Goal: Task Accomplishment & Management: Use online tool/utility

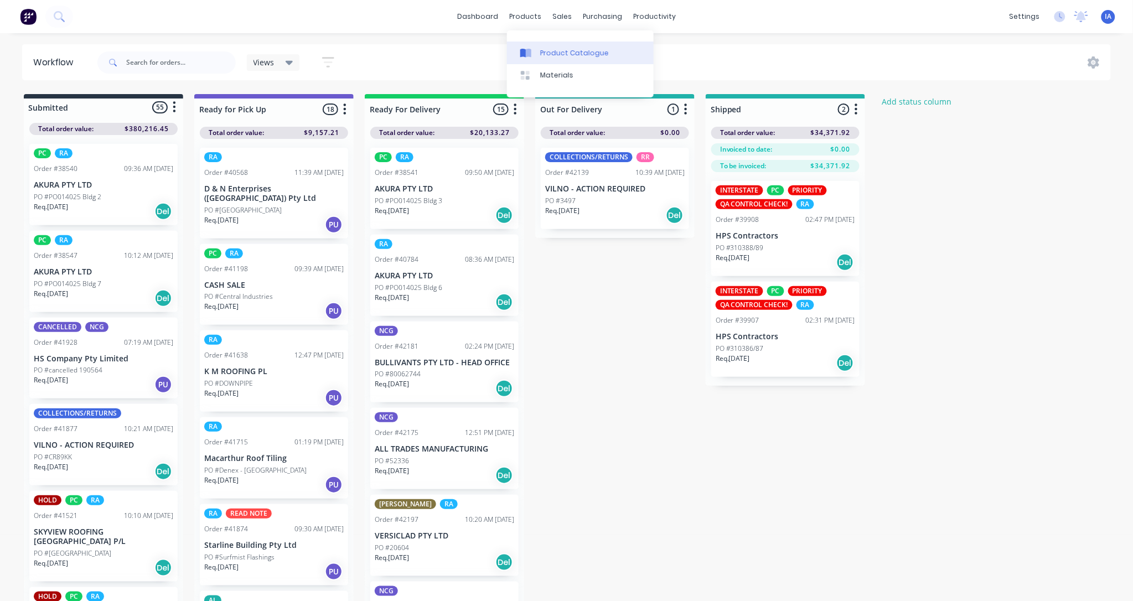
click at [551, 53] on div "Product Catalogue" at bounding box center [574, 53] width 69 height 10
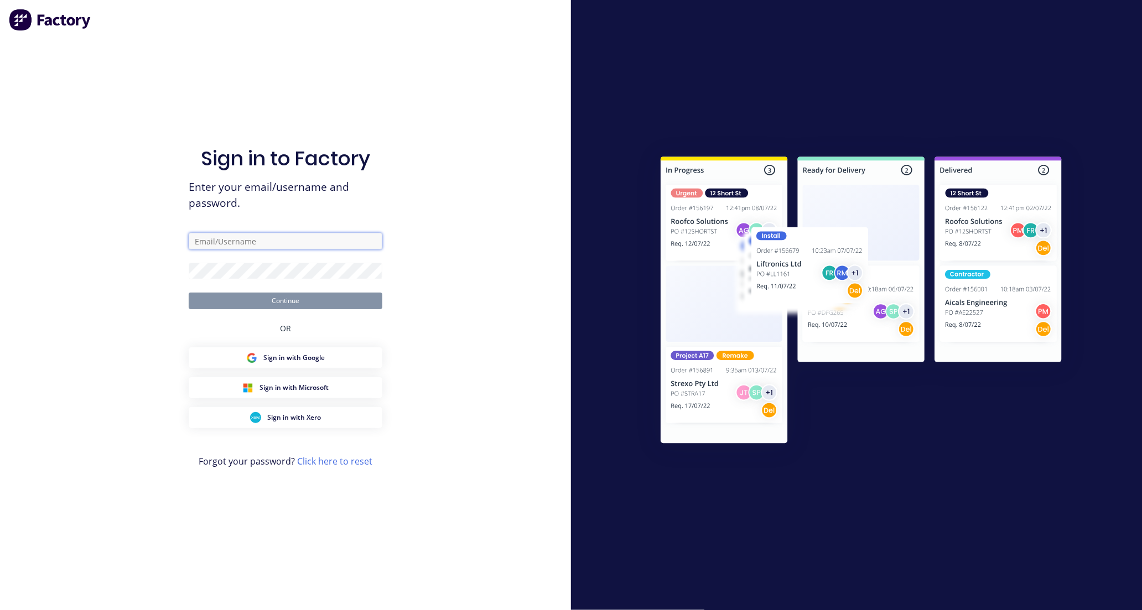
type input "[EMAIL_ADDRESS][DOMAIN_NAME]"
click at [298, 303] on button "Continue" at bounding box center [286, 301] width 194 height 17
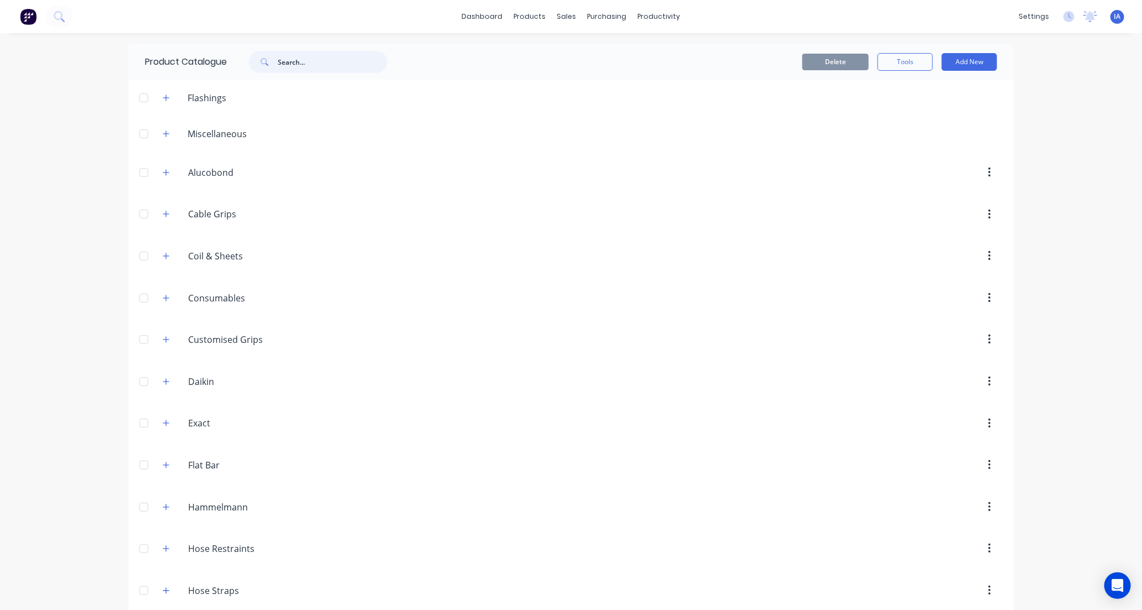
click at [293, 62] on input "text" at bounding box center [333, 62] width 110 height 22
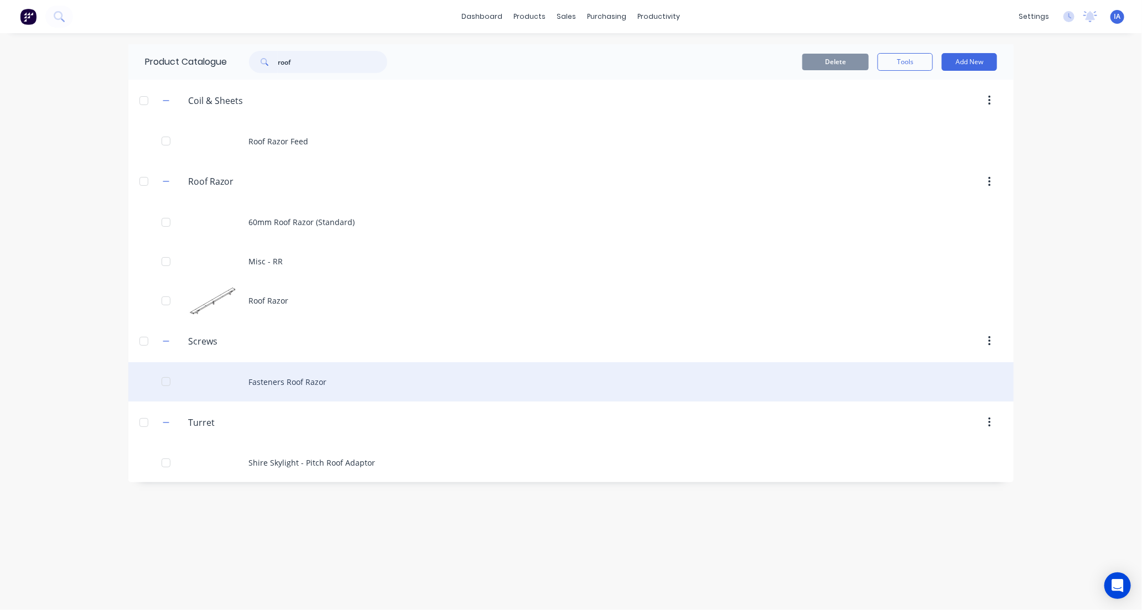
type input "roof"
click at [349, 384] on div "Fasteners Roof Razor" at bounding box center [570, 381] width 885 height 39
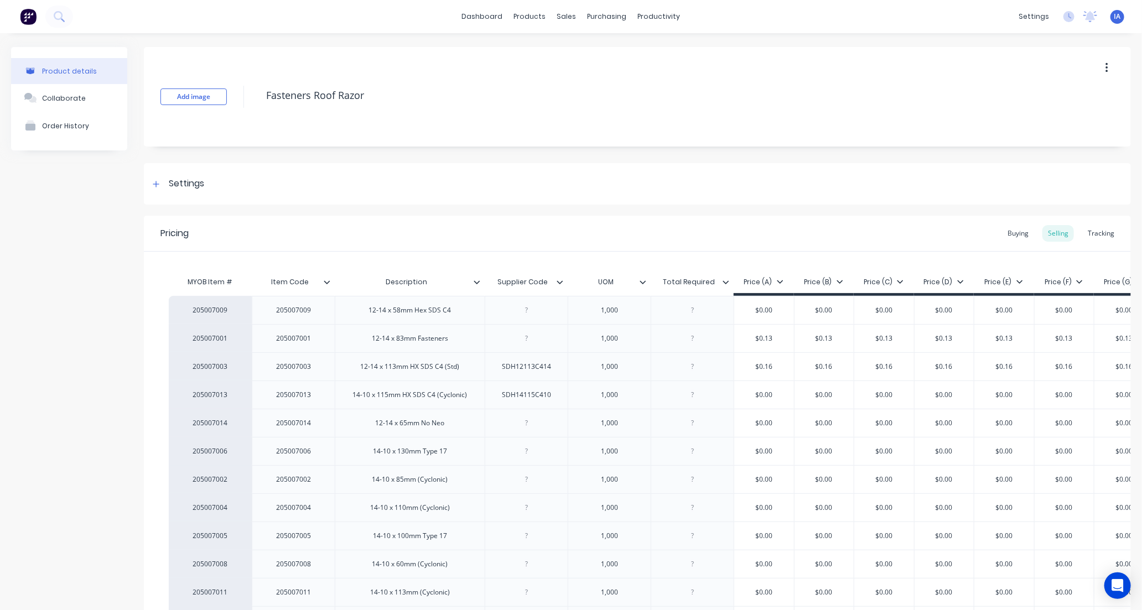
type textarea "x"
click at [1092, 233] on div "Tracking" at bounding box center [1102, 233] width 38 height 17
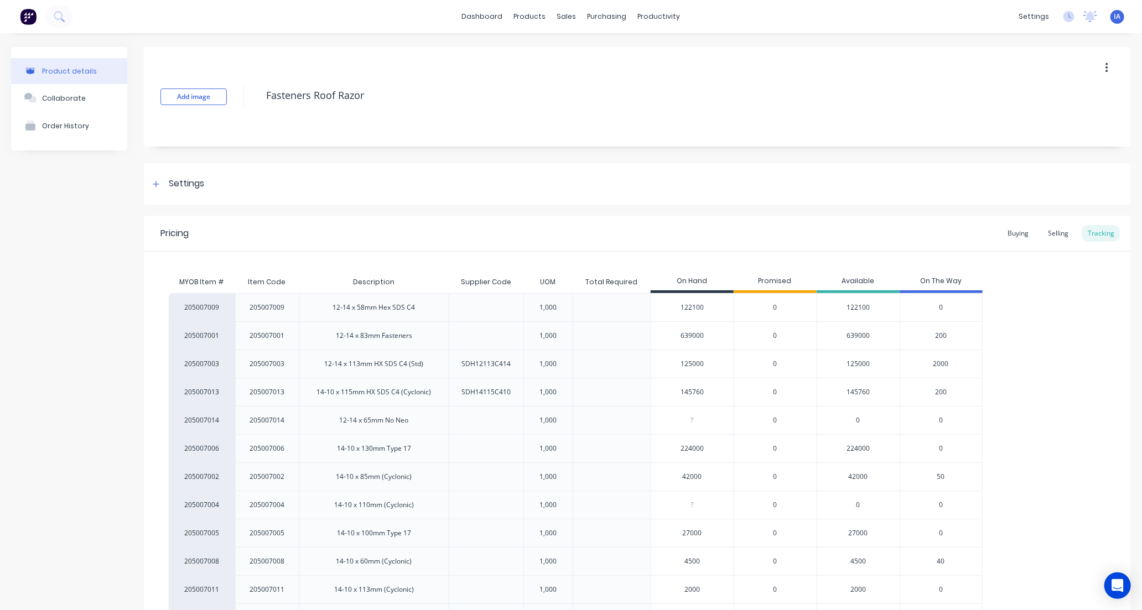
click at [685, 363] on input "125000" at bounding box center [692, 364] width 82 height 10
type input "1000"
type textarea "x"
type input "107000"
type textarea "x"
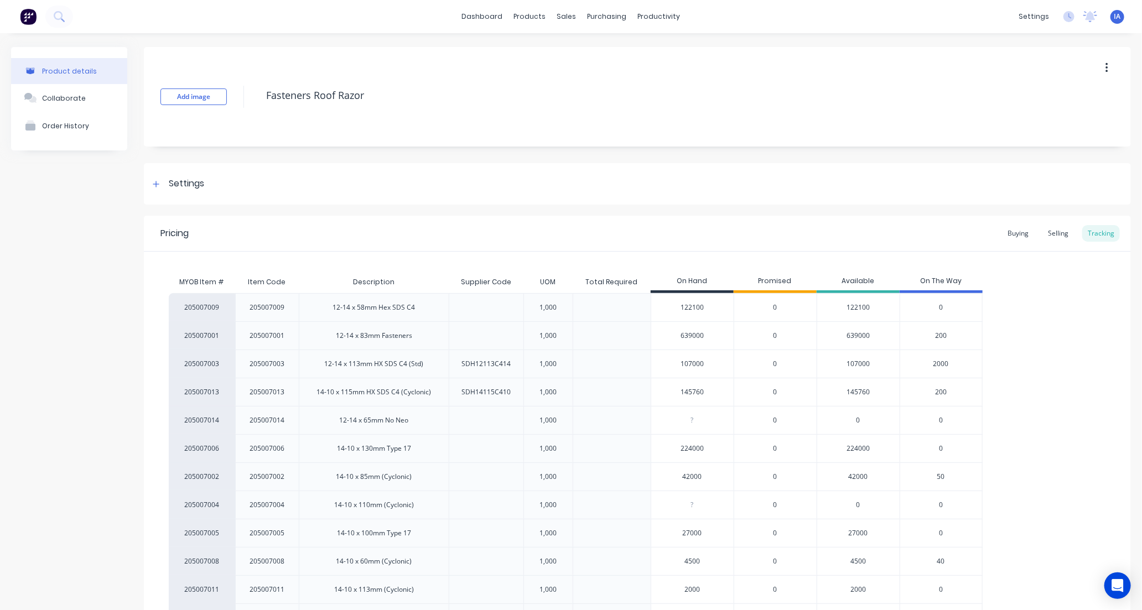
type input "107000"
click at [1064, 371] on div "205007009 205007009 12-14 x 58mm Hex SDS C4 1,000 122100 0 122100 0 205007001 2…" at bounding box center [638, 476] width 938 height 367
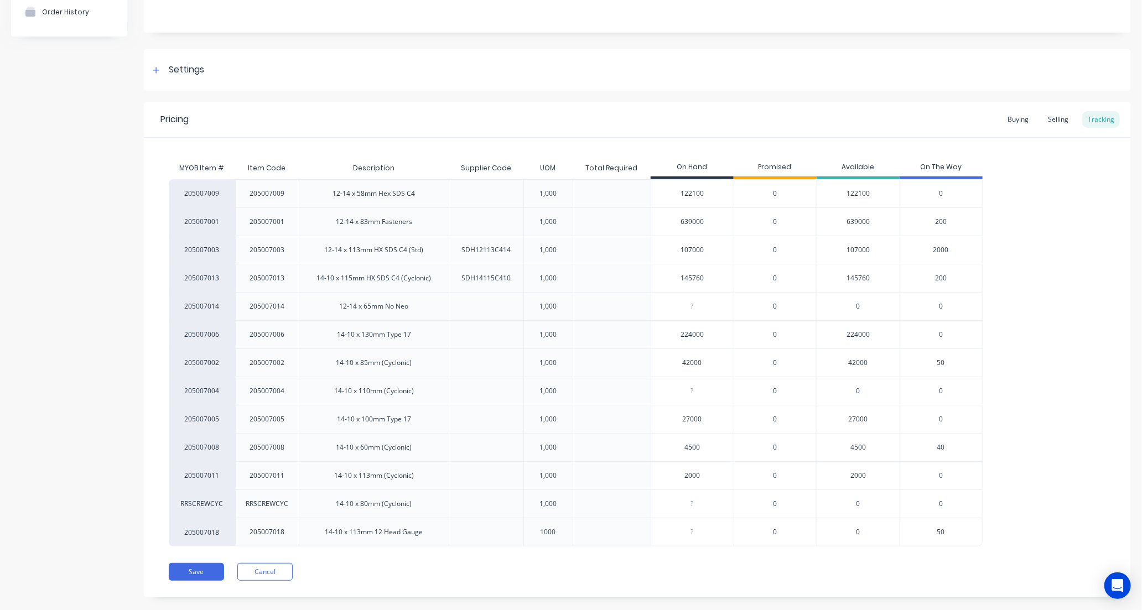
scroll to position [132, 0]
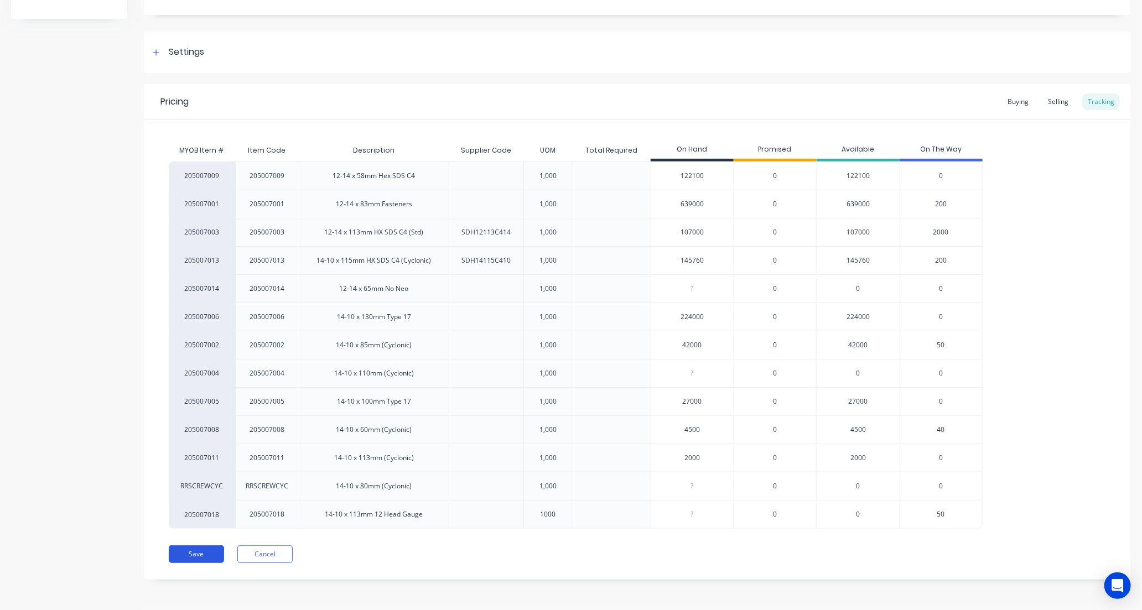
click at [197, 556] on button "Save" at bounding box center [196, 555] width 55 height 18
type textarea "x"
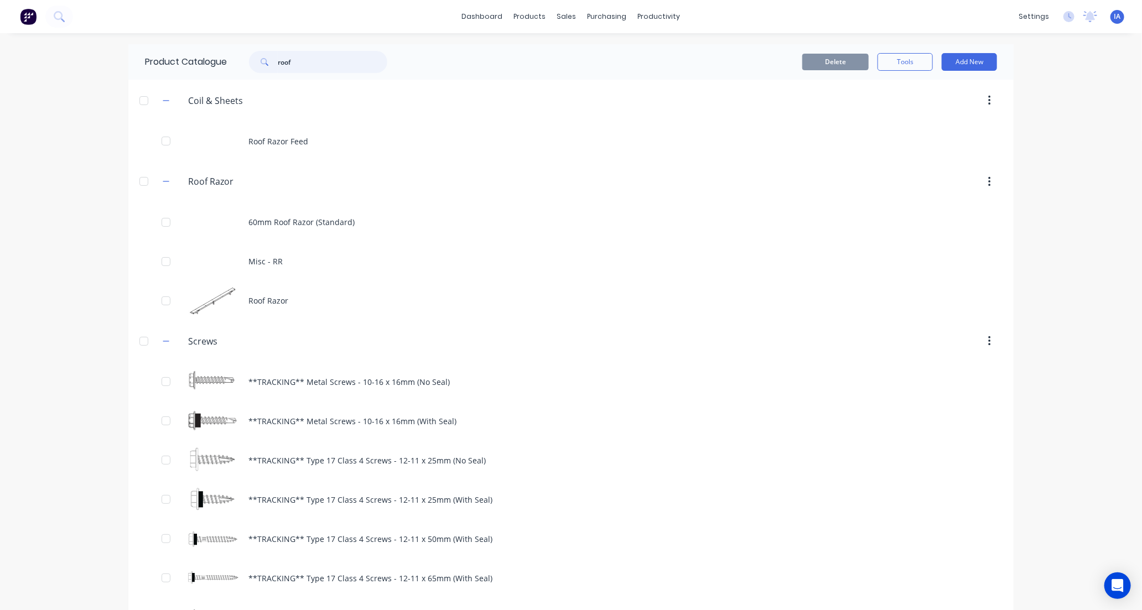
click at [305, 51] on input "roof" at bounding box center [333, 62] width 110 height 22
type input "r"
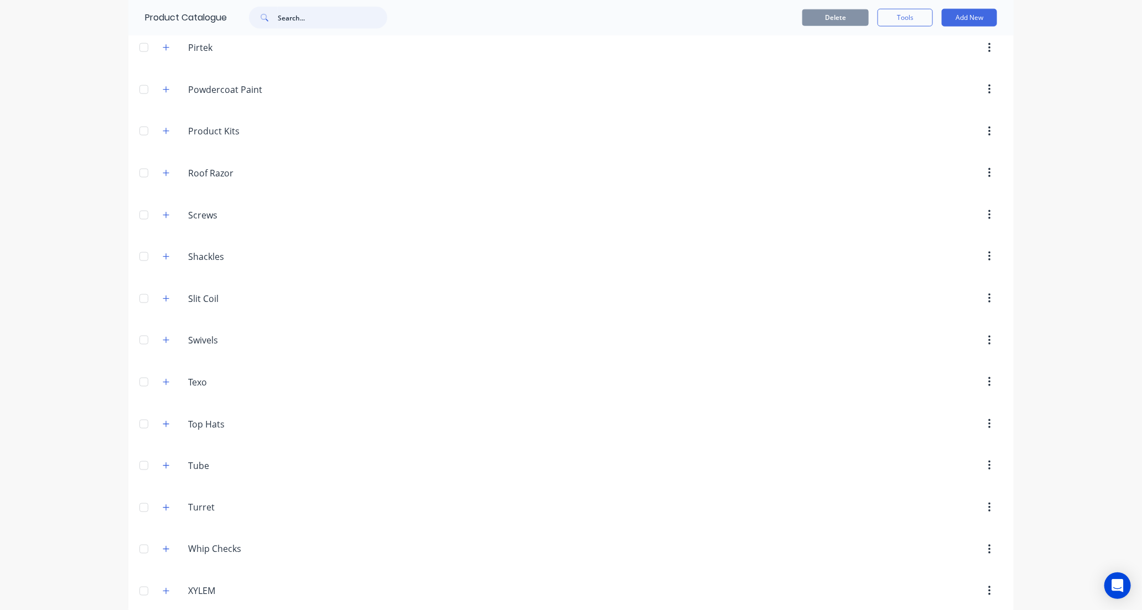
scroll to position [799, 0]
click at [163, 172] on icon "button" at bounding box center [166, 168] width 7 height 8
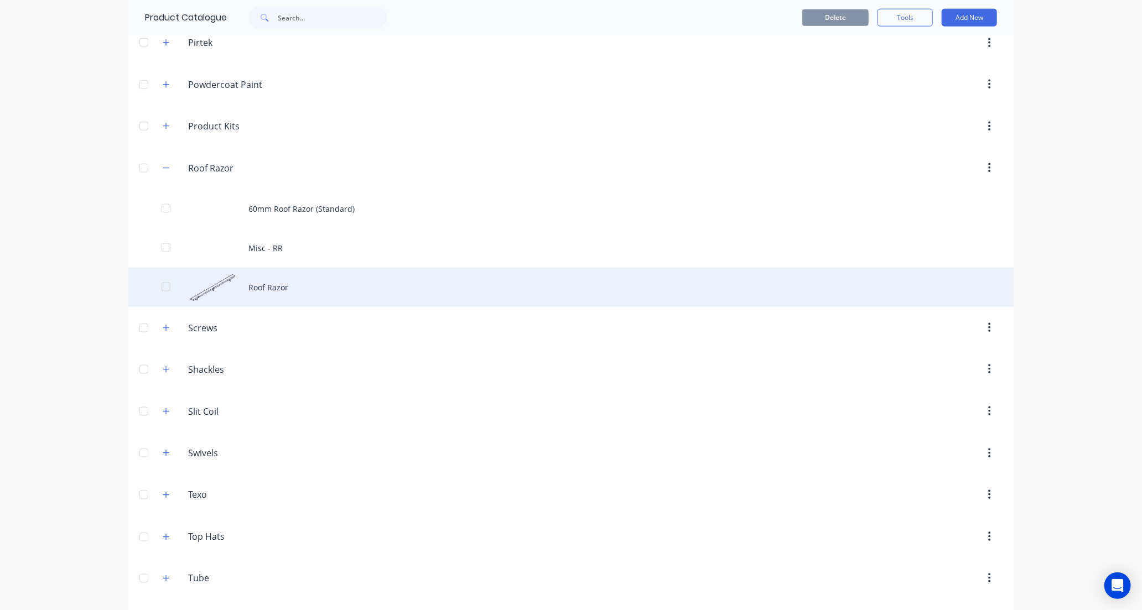
click at [336, 294] on div "Roof Razor" at bounding box center [570, 287] width 885 height 39
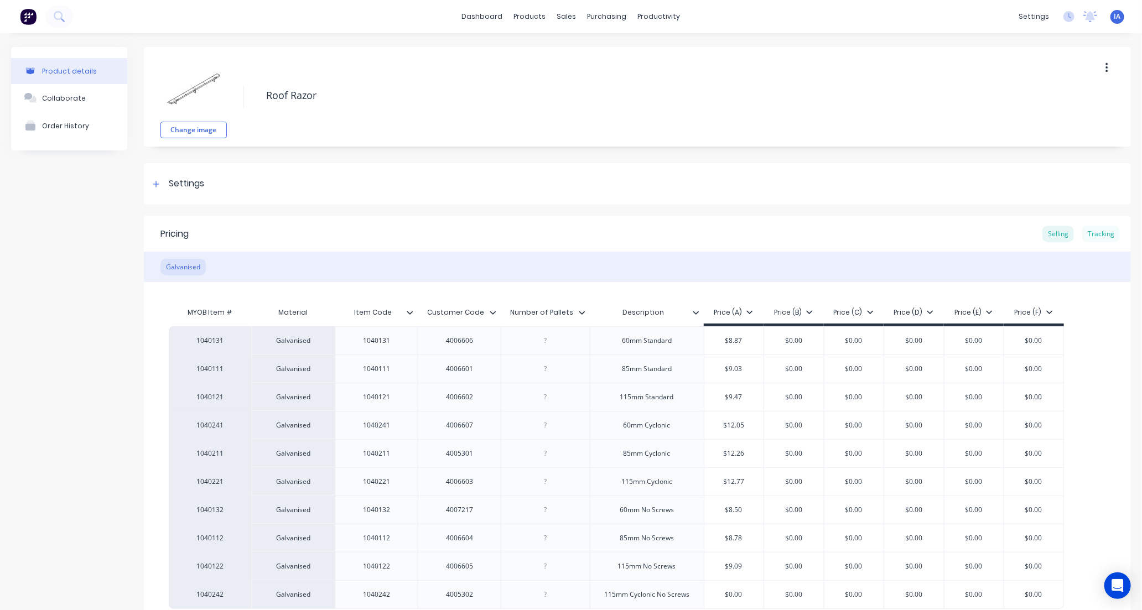
type textarea "x"
click at [1092, 234] on div "Tracking" at bounding box center [1102, 234] width 38 height 17
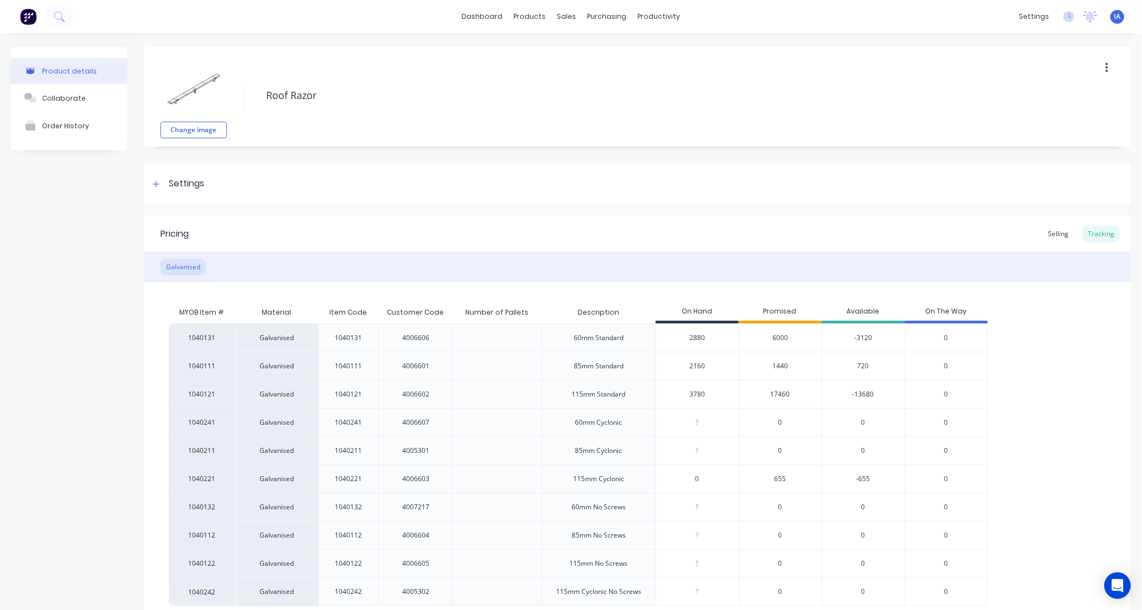
click at [687, 477] on input "0" at bounding box center [697, 479] width 82 height 10
type input "10"
type textarea "x"
type input "1800"
type textarea "x"
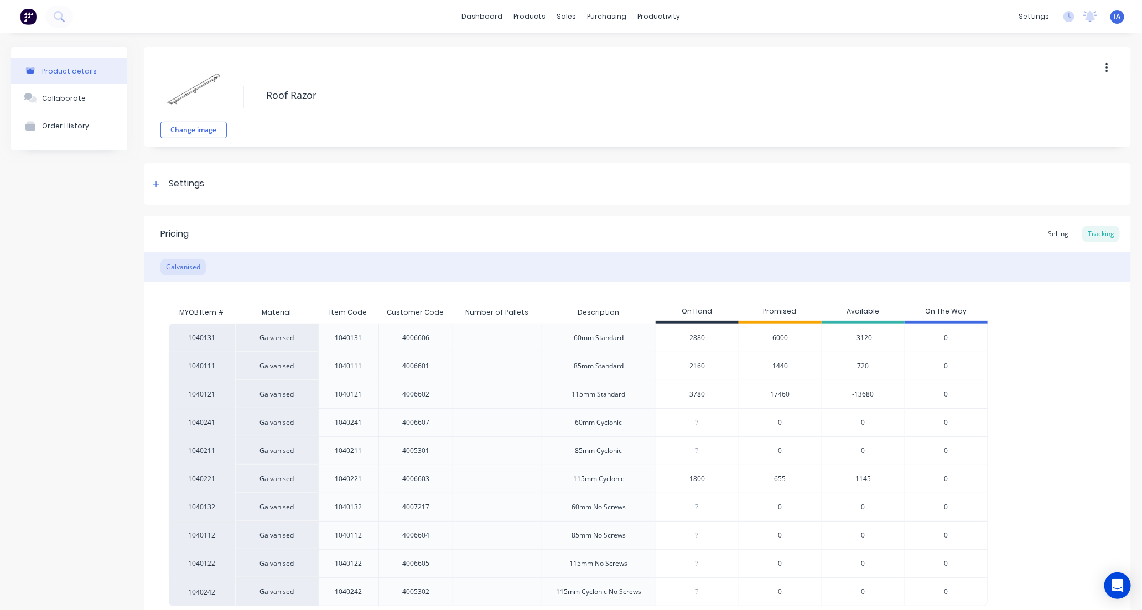
type input "180"
type textarea "x"
type input "180"
click at [1081, 417] on div "1040131 Galvanised 1040131 4006606 60mm Standard 2880 6000 -3120 0 1040111 Galv…" at bounding box center [638, 465] width 938 height 283
click at [682, 396] on input "3780" at bounding box center [697, 395] width 82 height 10
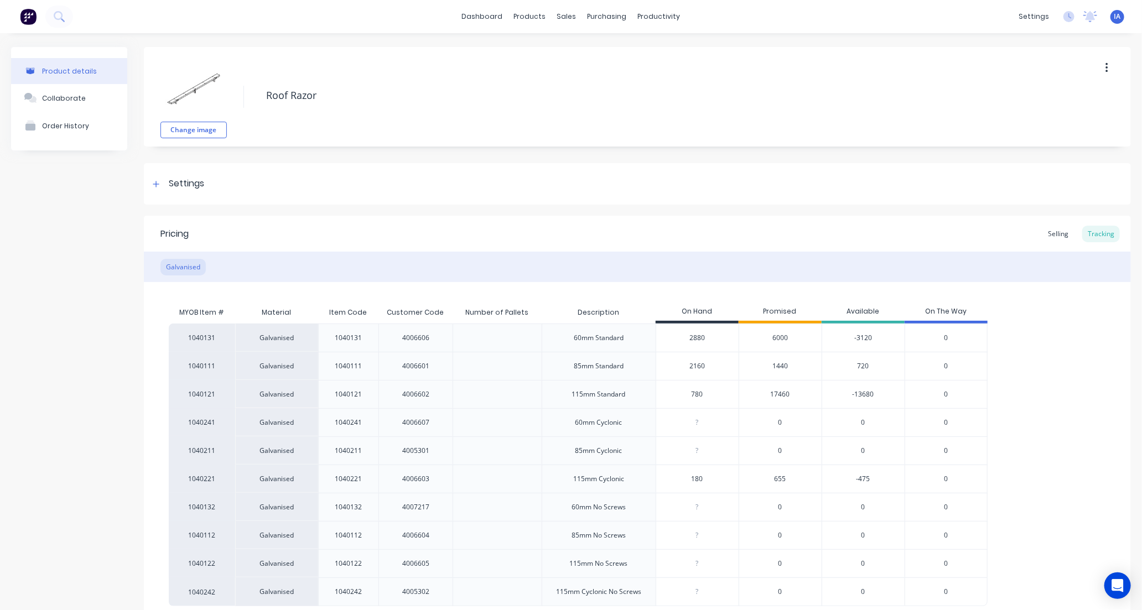
type input "80"
type textarea "x"
type input "0"
type textarea "x"
type input "50"
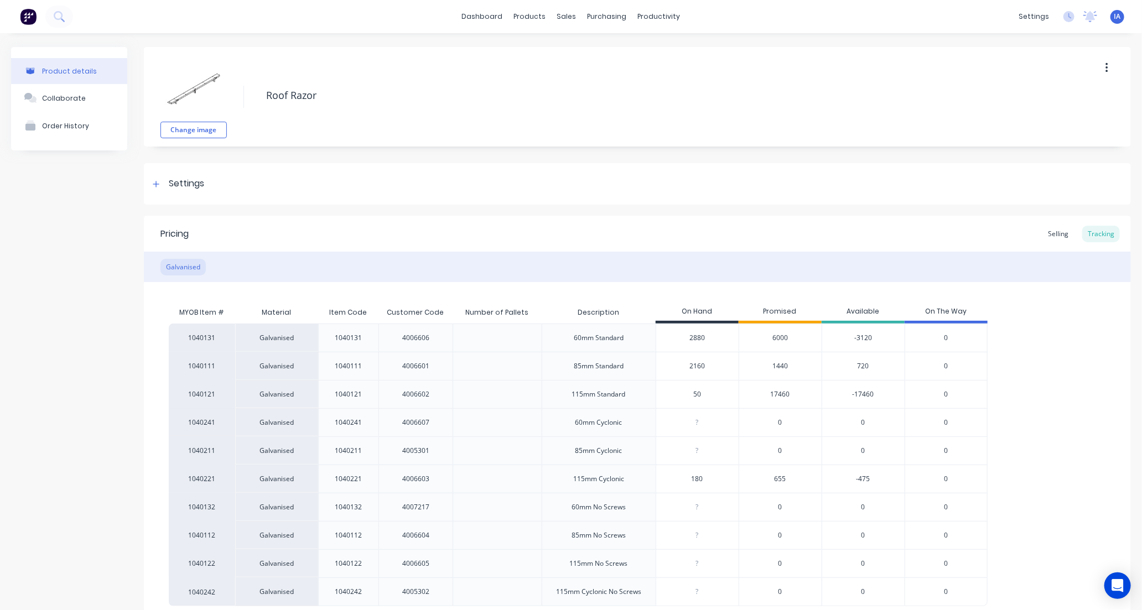
type textarea "x"
type input "590"
type textarea "x"
type input "5940"
type textarea "x"
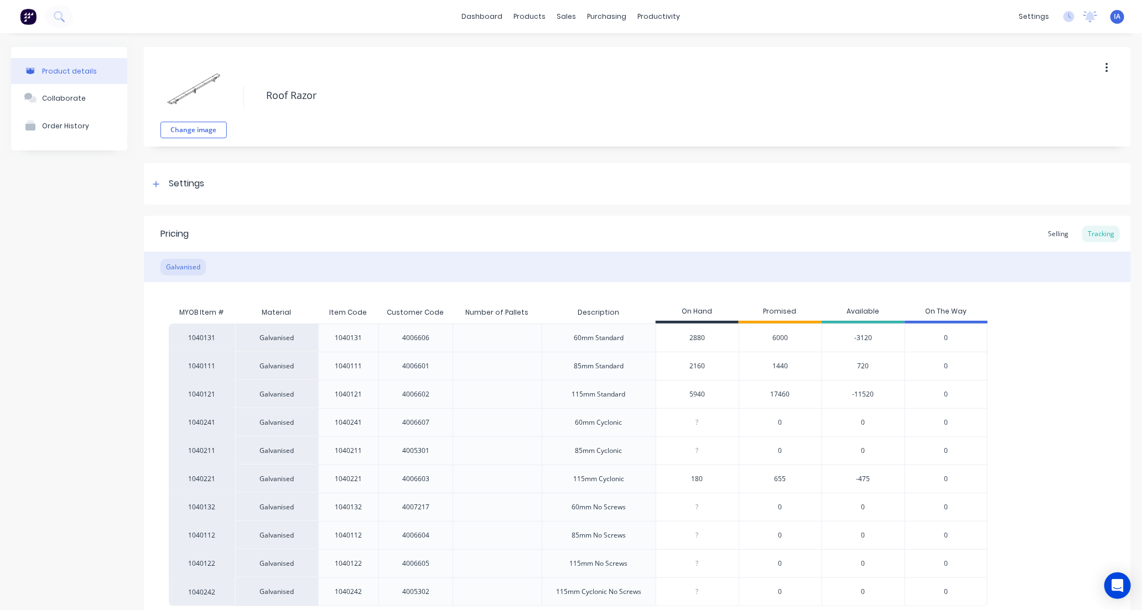
type input "5940"
click at [1046, 373] on div "1040131 Galvanised 1040131 4006606 60mm Standard 2880 6000 -3120 0 1040111 Galv…" at bounding box center [638, 465] width 938 height 283
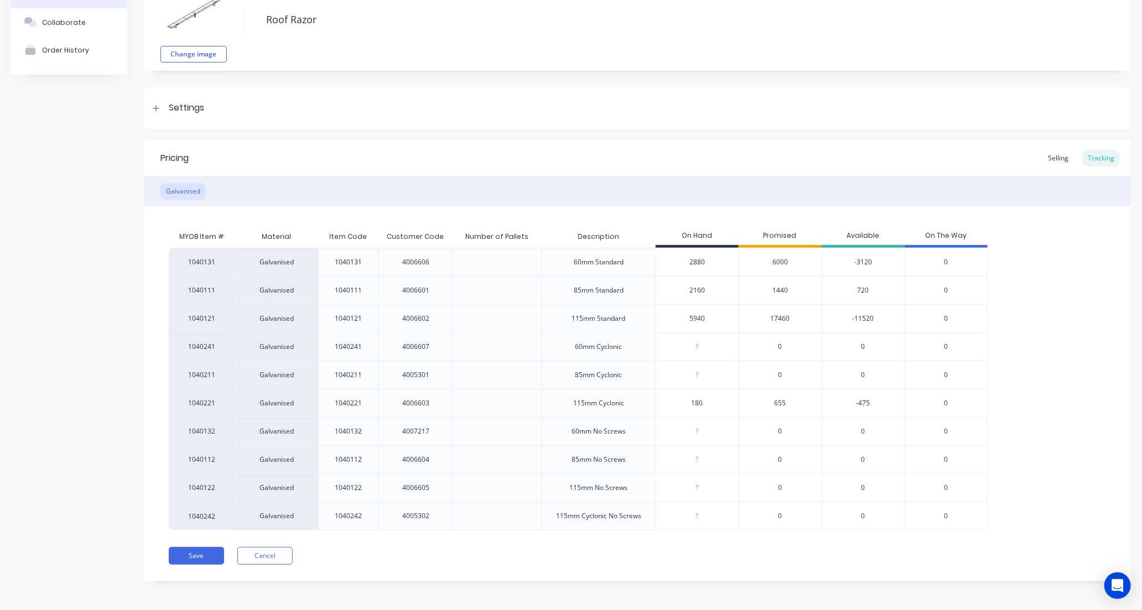
scroll to position [78, 0]
click at [193, 554] on button "Save" at bounding box center [196, 555] width 55 height 18
type textarea "x"
